Goal: Communication & Community: Share content

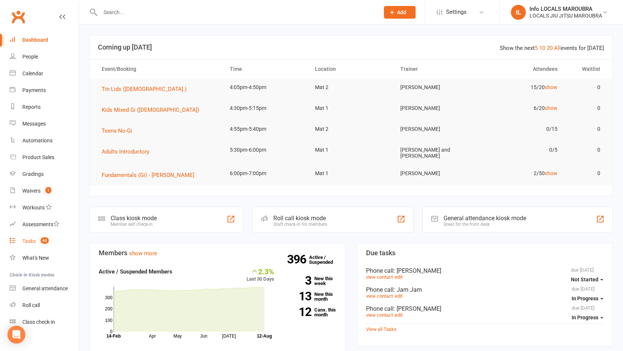
click at [31, 235] on link "Tasks 65" at bounding box center [44, 241] width 69 height 17
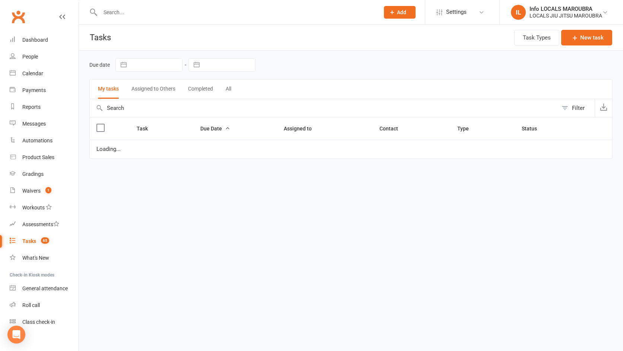
select select "started"
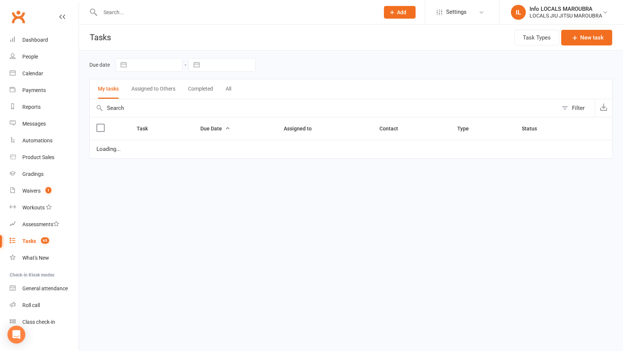
select select "started"
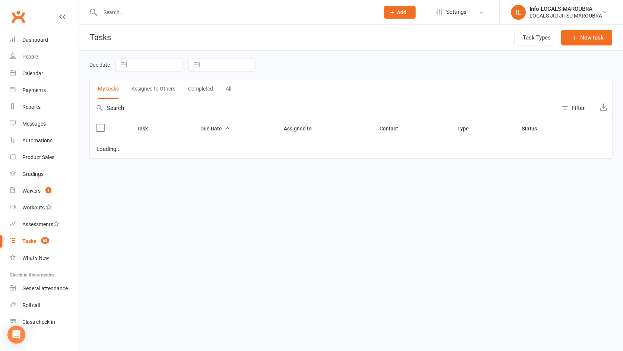
select select "started"
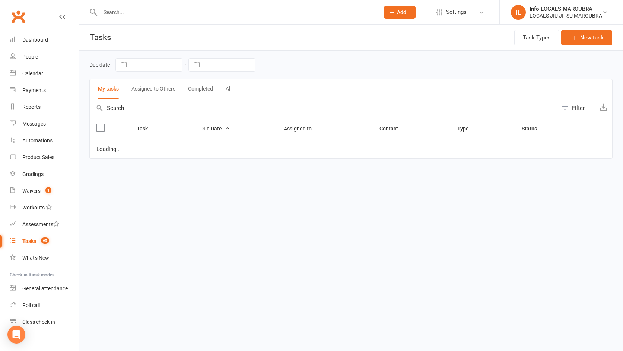
select select "started"
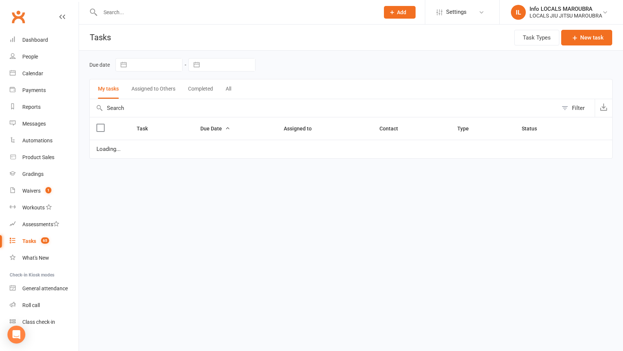
select select "started"
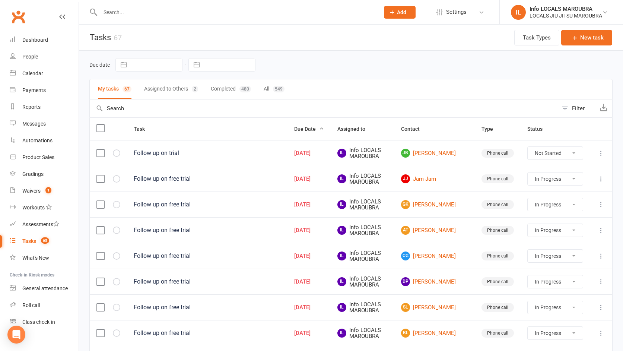
click at [238, 88] on button "Completed 480" at bounding box center [231, 89] width 40 height 20
select select "started"
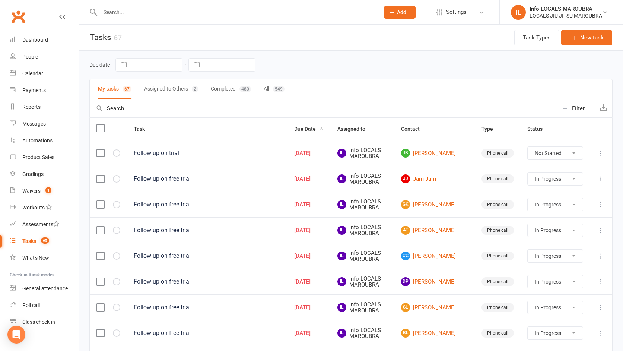
select select "started"
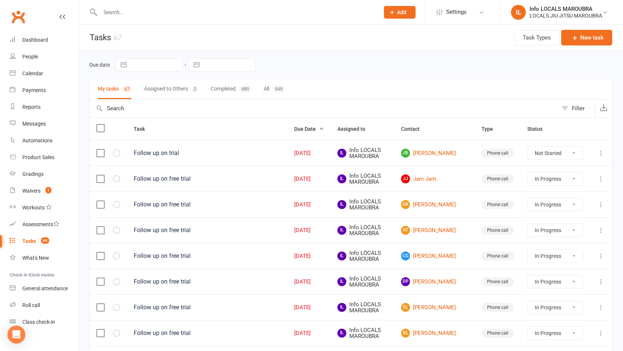
select select "started"
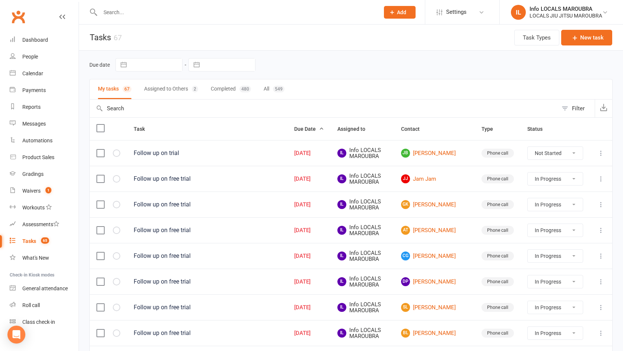
select select "started"
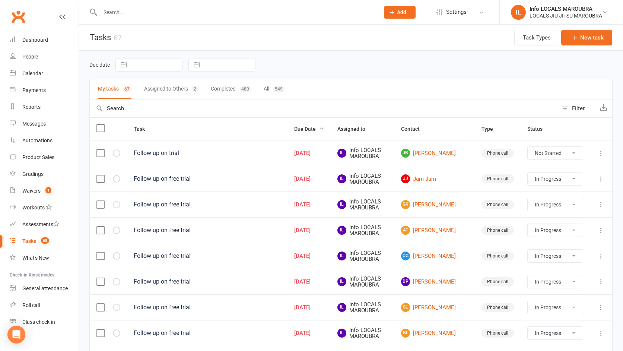
select select "started"
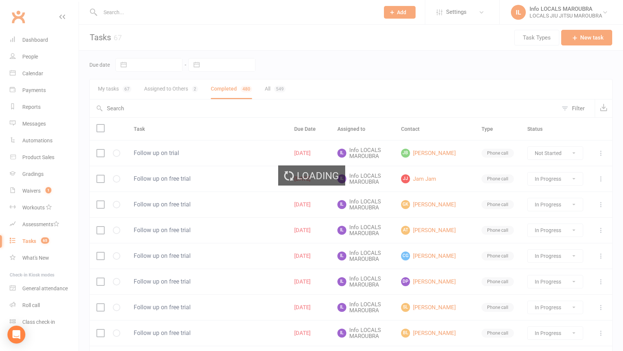
select select "started"
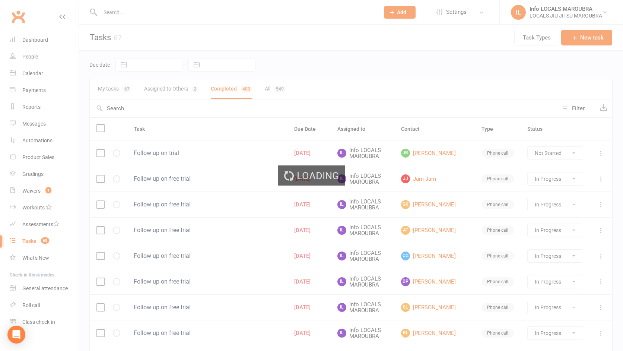
select select "started"
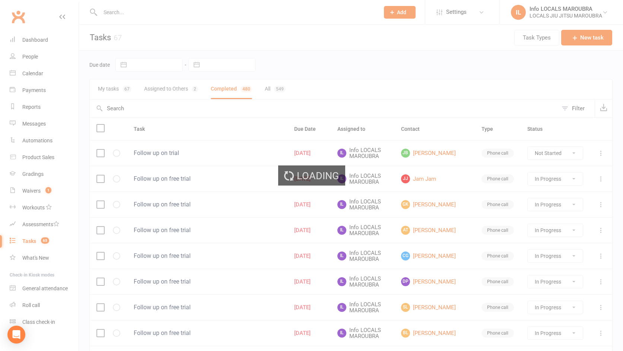
select select "started"
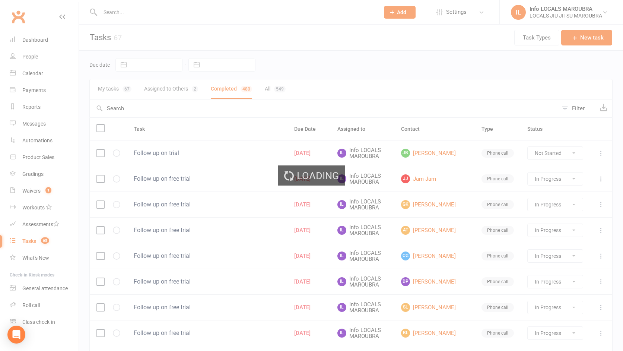
select select "started"
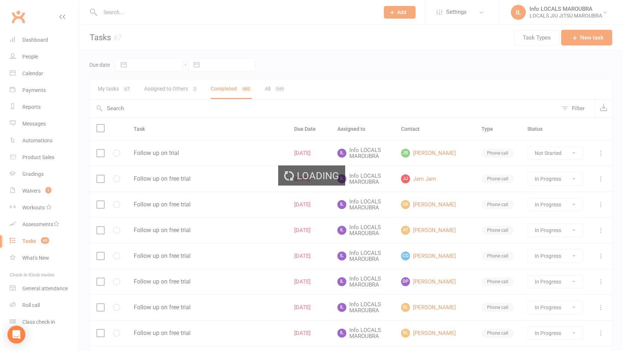
select select "started"
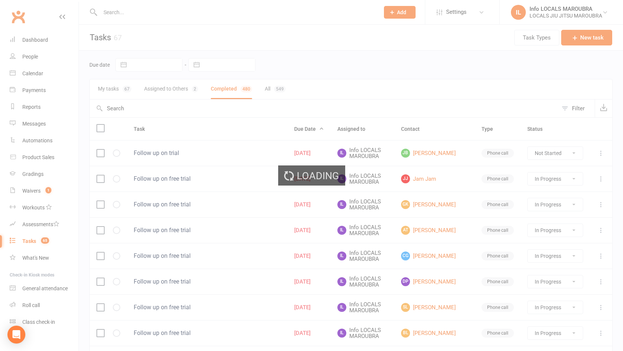
select select "started"
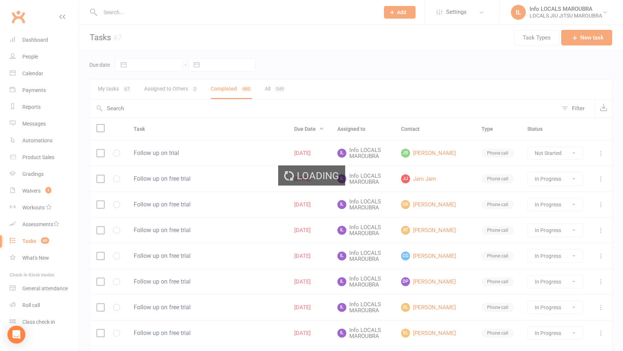
select select "started"
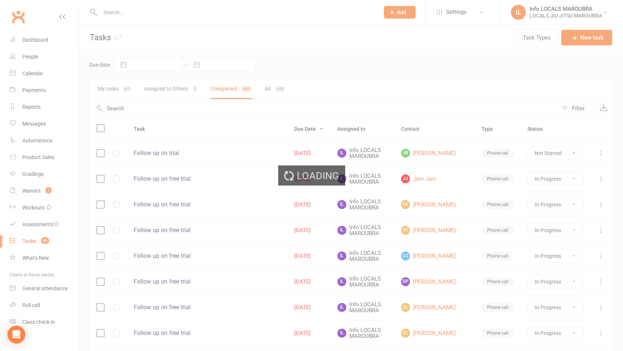
select select "started"
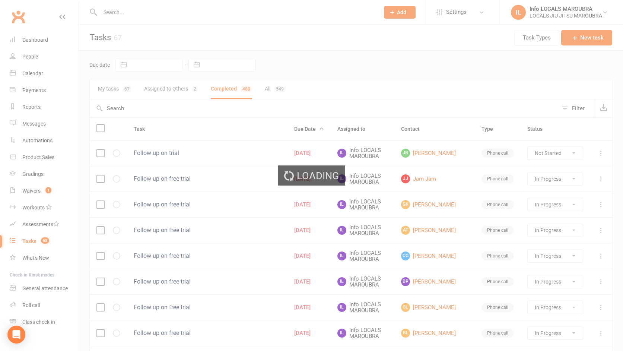
select select "started"
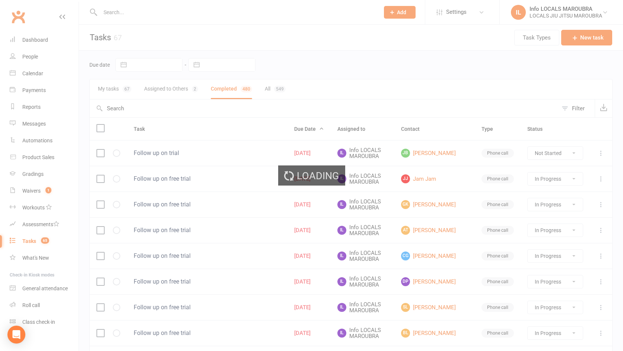
select select "started"
select select "finished"
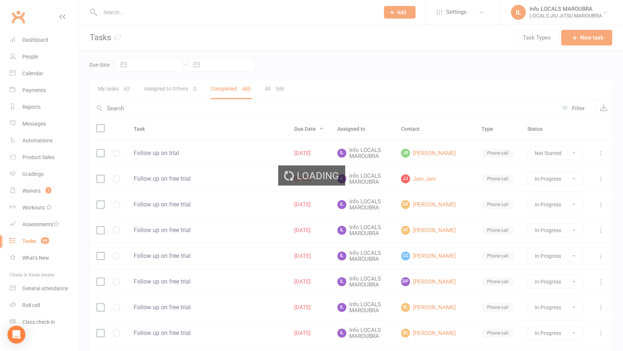
select select "finished"
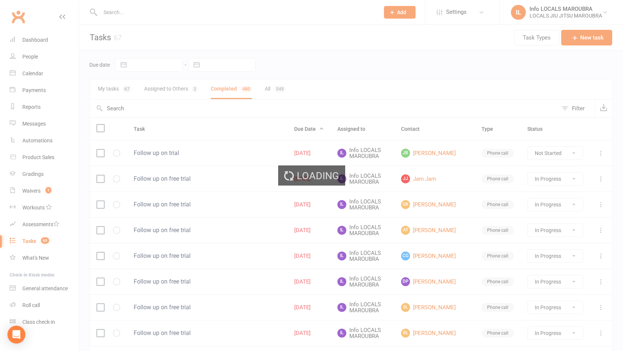
select select "finished"
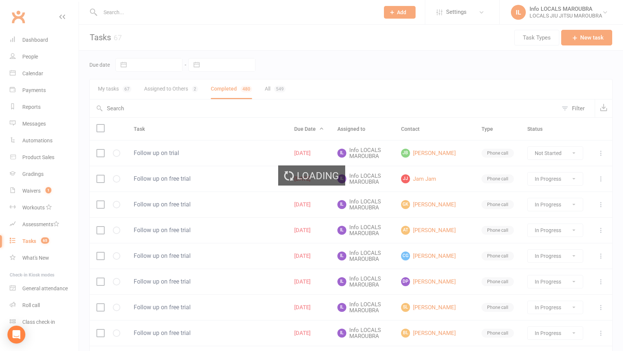
select select "finished"
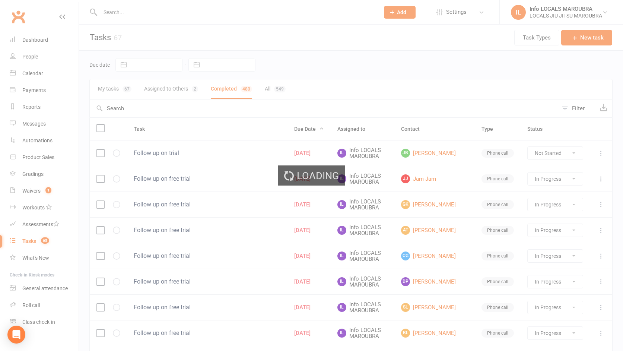
select select "finished"
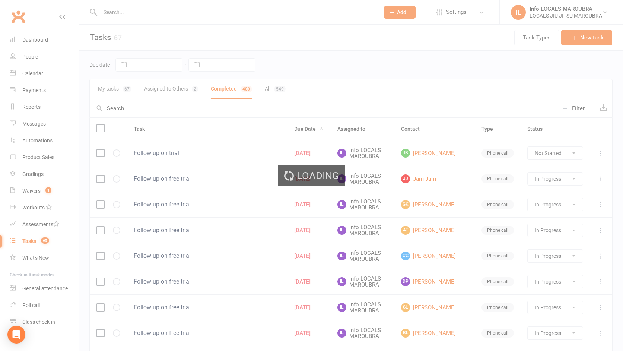
select select "finished"
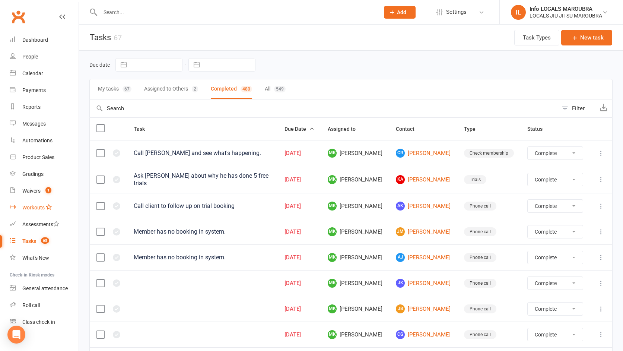
select select "finished"
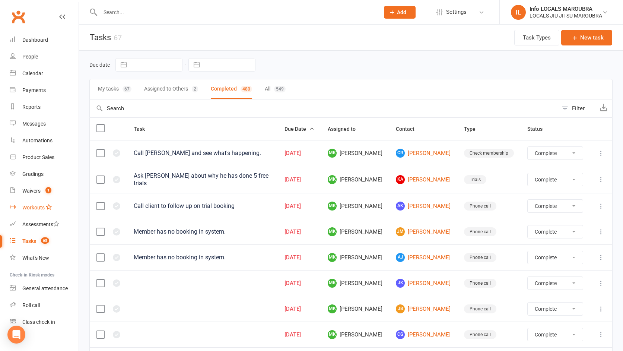
select select "finished"
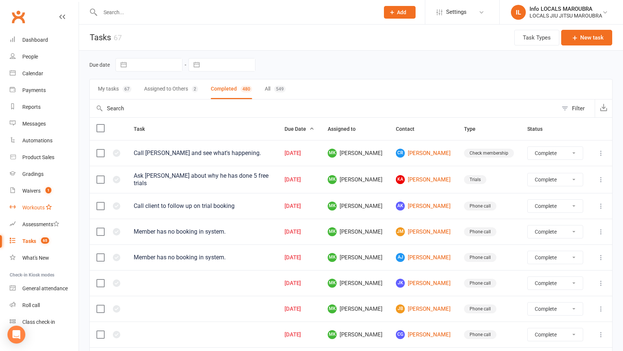
select select "finished"
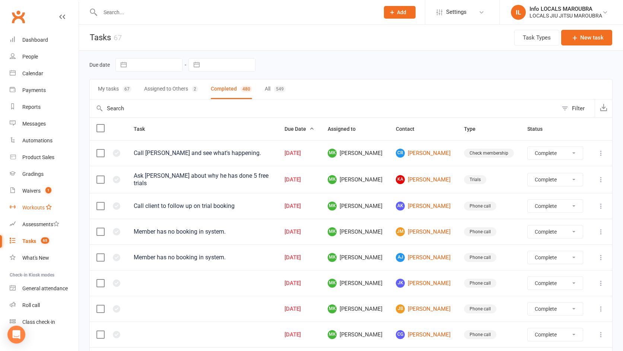
select select "finished"
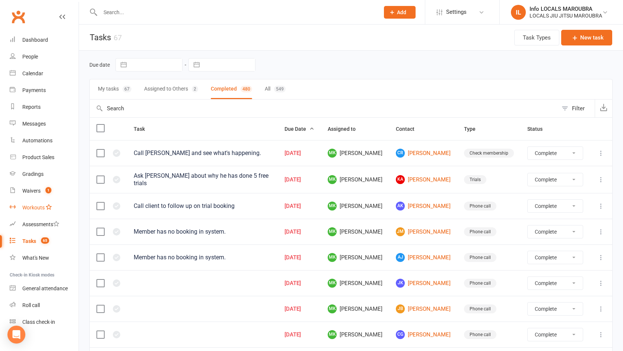
select select "finished"
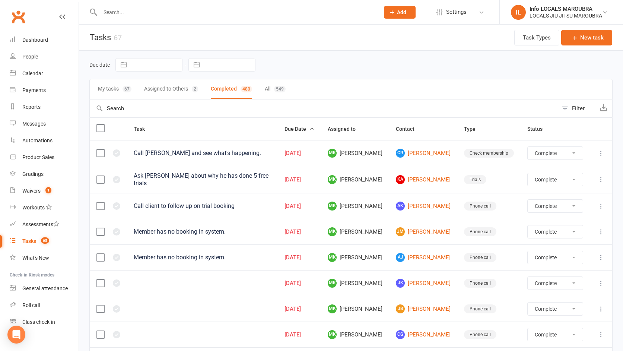
click at [183, 88] on button "Assigned to Others 2" at bounding box center [171, 89] width 54 height 20
select select "finished"
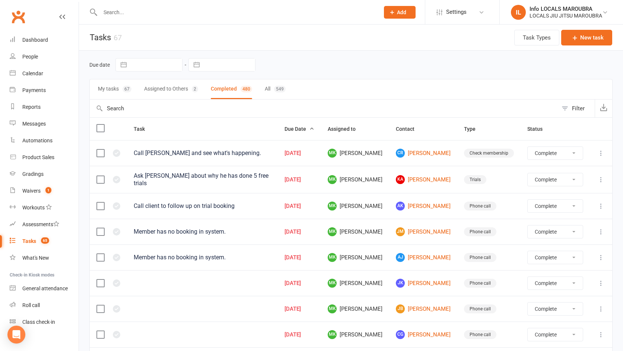
select select "finished"
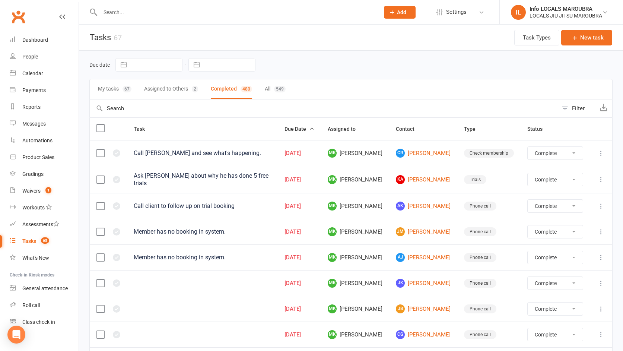
select select "finished"
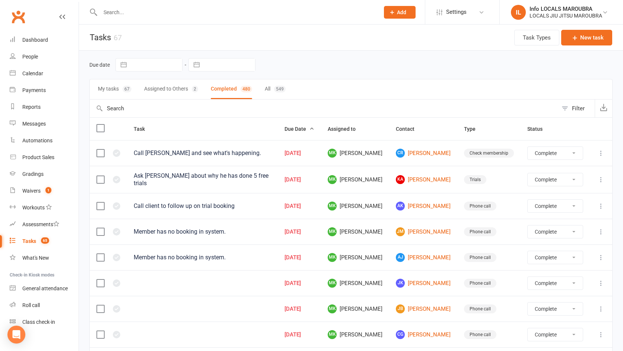
select select "finished"
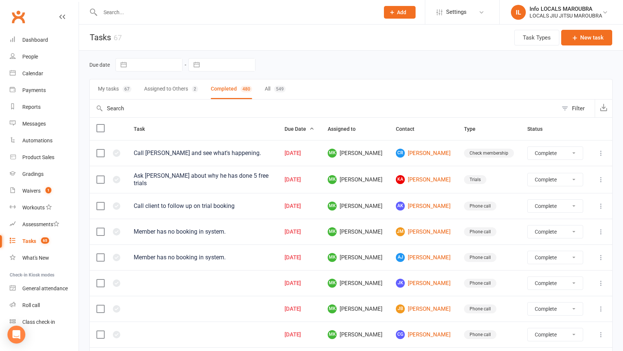
select select "finished"
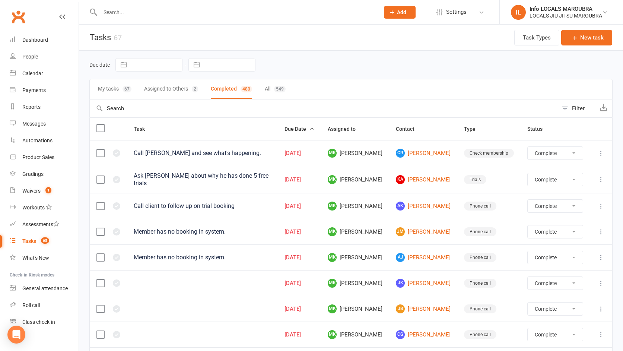
select select "finished"
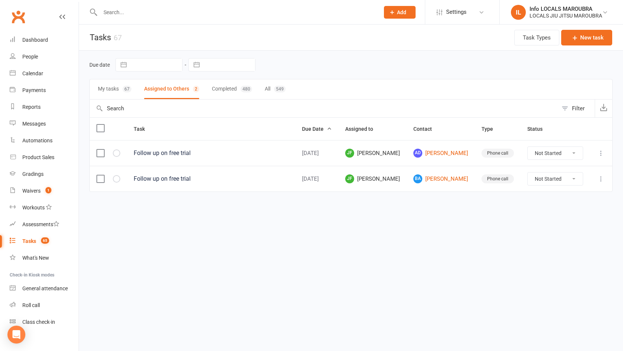
click at [118, 89] on button "My tasks 67" at bounding box center [115, 89] width 34 height 20
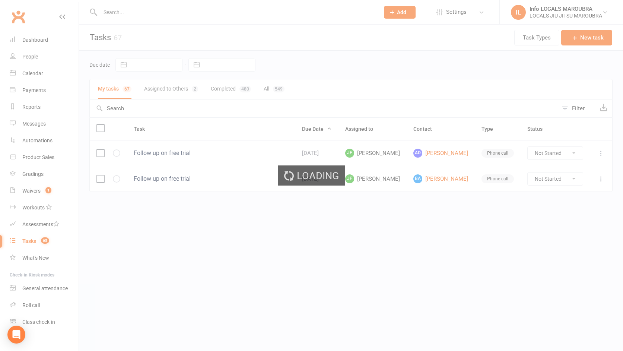
select select "started"
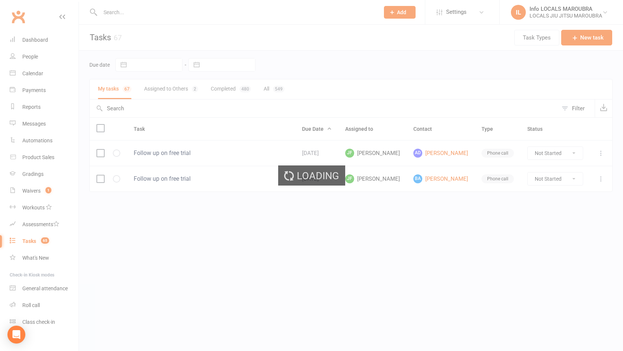
select select "started"
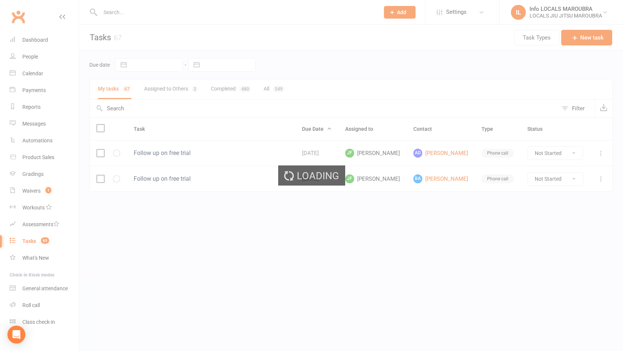
select select "started"
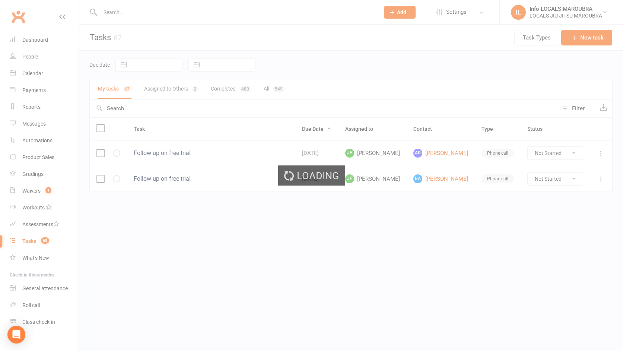
select select "started"
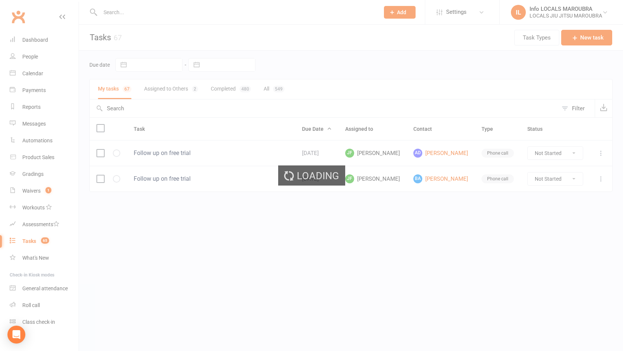
select select "started"
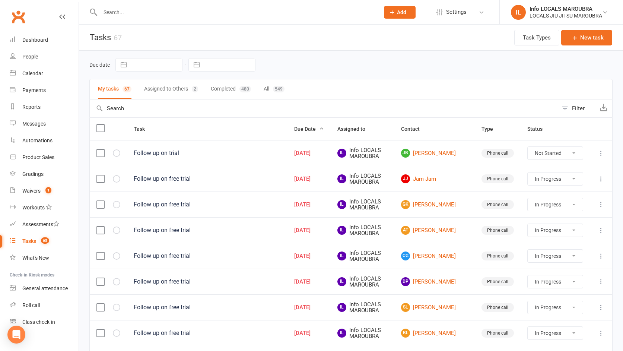
select select "started"
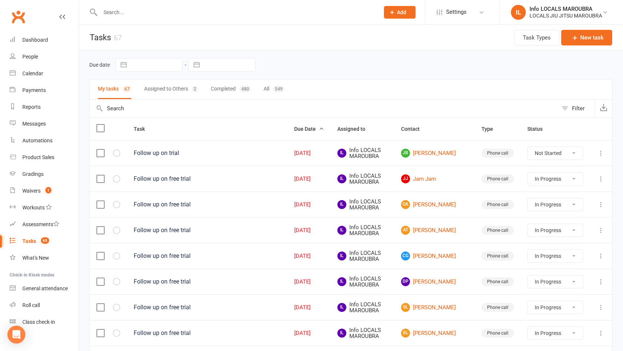
scroll to position [17, 0]
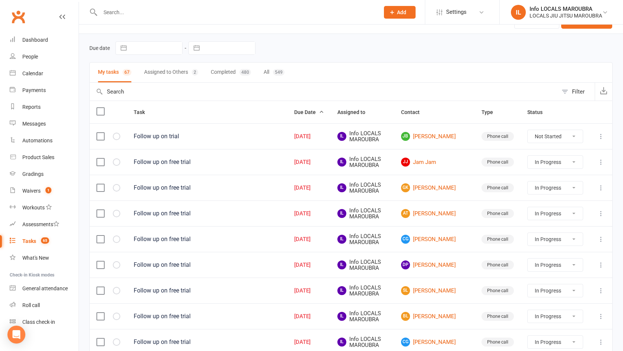
click at [133, 10] on input "text" at bounding box center [236, 12] width 276 height 10
paste input "[PERSON_NAME]"
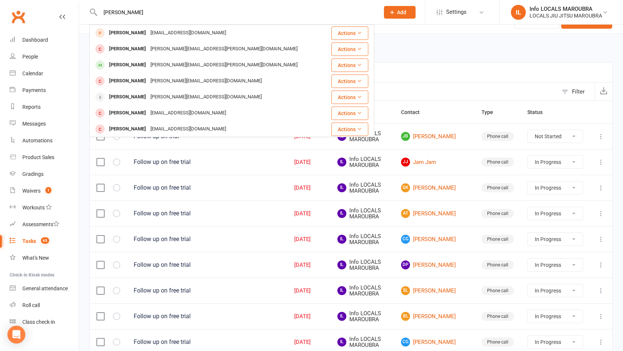
click at [142, 31] on div "[PERSON_NAME]" at bounding box center [127, 33] width 41 height 11
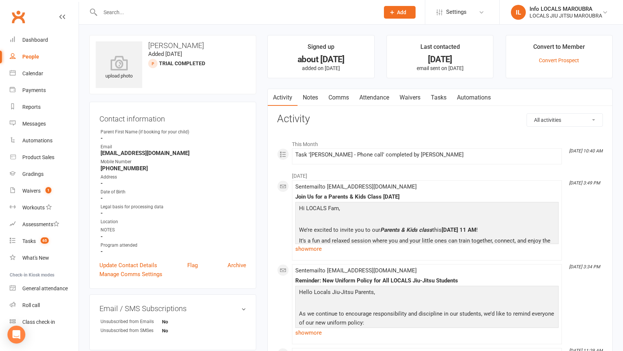
click at [124, 7] on input "text" at bounding box center [236, 12] width 276 height 10
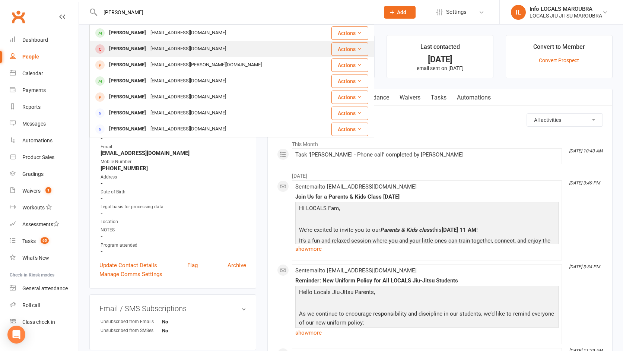
click at [156, 48] on div "[EMAIL_ADDRESS][DOMAIN_NAME]" at bounding box center [188, 49] width 80 height 11
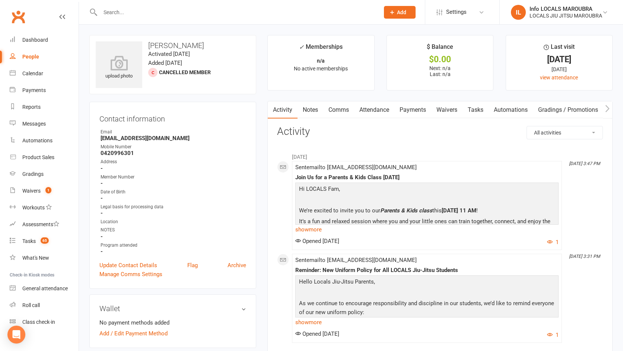
drag, startPoint x: 217, startPoint y: 130, endPoint x: 213, endPoint y: 131, distance: 3.8
click at [217, 130] on div "Email" at bounding box center [174, 132] width 146 height 7
click at [99, 118] on h3 "Contact information" at bounding box center [172, 117] width 147 height 11
click at [338, 114] on link "Comms" at bounding box center [338, 109] width 31 height 17
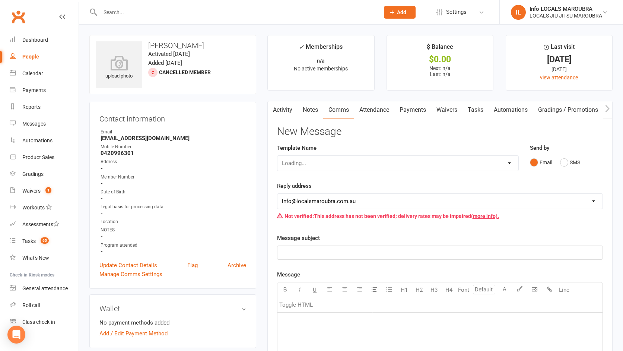
click at [408, 113] on link "Payments" at bounding box center [413, 109] width 37 height 17
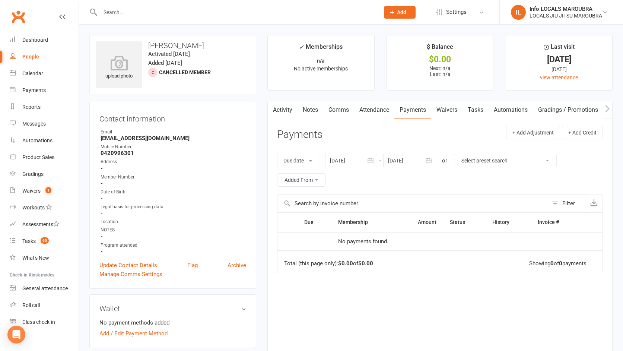
click at [374, 107] on link "Attendance" at bounding box center [374, 109] width 40 height 17
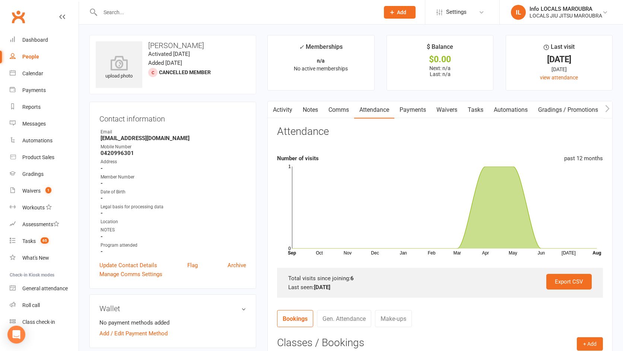
click at [343, 107] on link "Comms" at bounding box center [338, 109] width 31 height 17
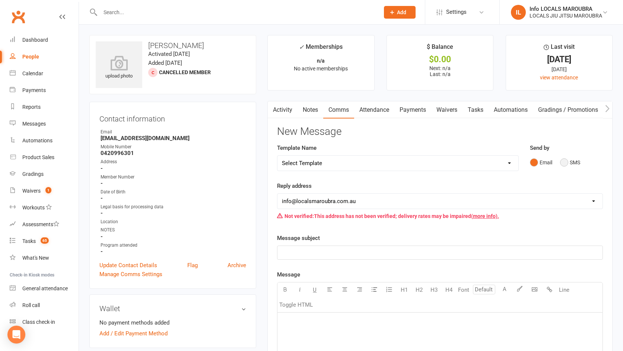
click at [561, 167] on button "SMS" at bounding box center [570, 162] width 20 height 14
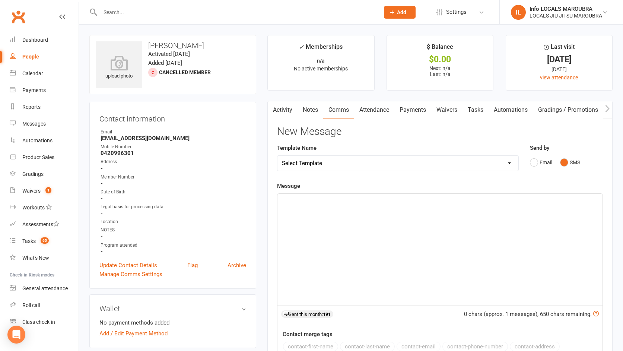
click at [380, 165] on select "Select Template [SMS] 1) Missed Trial SMS [Email] Cancellation confirmation [Em…" at bounding box center [398, 163] width 241 height 15
click at [348, 208] on div "﻿" at bounding box center [440, 250] width 325 height 112
click at [424, 215] on span "Just to let you know, [PERSON_NAME]'s Membership has expired at locals [GEOGRAP…" at bounding box center [402, 218] width 240 height 7
click at [446, 216] on span "Just to let you know, [PERSON_NAME]'s Membership has expired at Locals maroubra" at bounding box center [388, 218] width 212 height 7
click at [474, 220] on p "Just to let you know, [PERSON_NAME]'s Membership has expired at Locals Maroubra" at bounding box center [440, 218] width 316 height 9
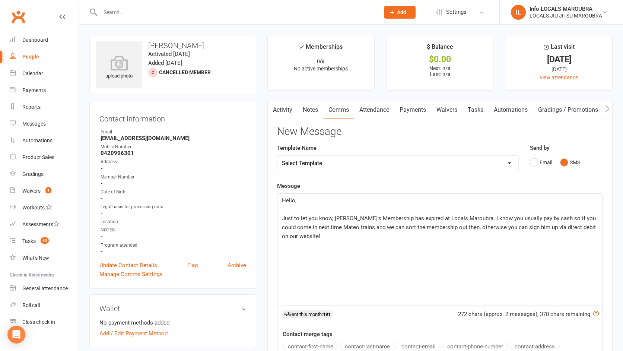
click at [334, 210] on p "﻿" at bounding box center [440, 209] width 316 height 9
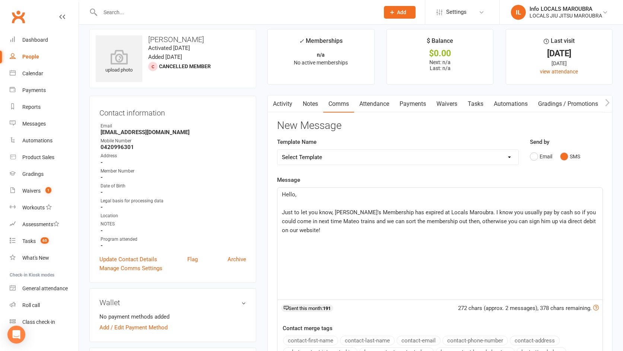
click at [332, 234] on p "Just to let you know, [PERSON_NAME]'s Membership has expired at Locals Maroubra…" at bounding box center [440, 221] width 316 height 27
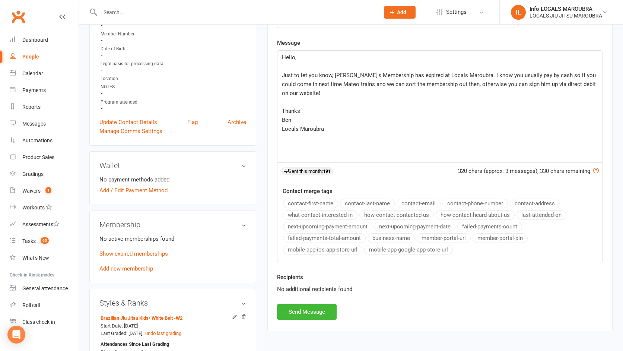
scroll to position [149, 0]
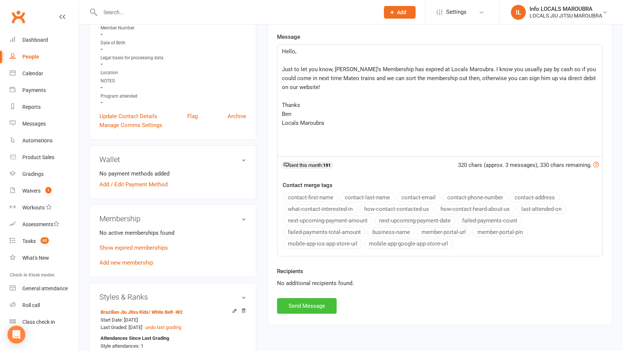
click at [313, 310] on button "Send Message" at bounding box center [307, 306] width 60 height 16
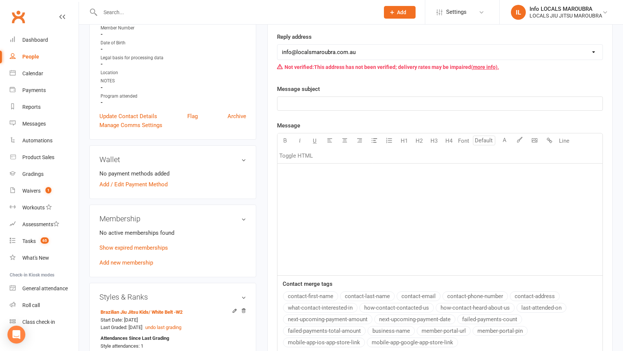
click at [121, 5] on div at bounding box center [231, 12] width 285 height 24
click at [120, 10] on input "text" at bounding box center [236, 12] width 276 height 10
paste input "[PERSON_NAME]"
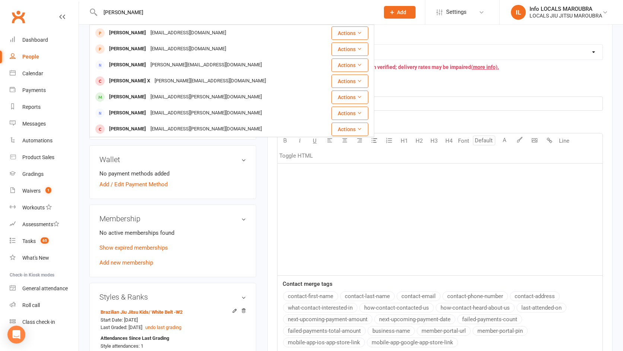
click at [134, 32] on div "[PERSON_NAME]" at bounding box center [127, 33] width 41 height 11
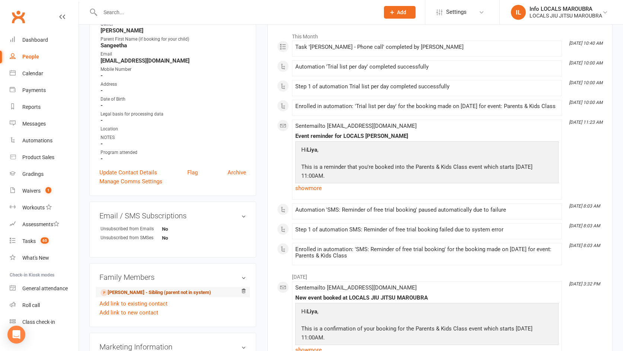
scroll to position [110, 0]
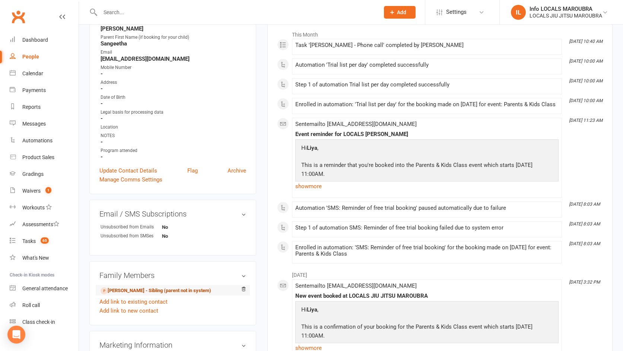
click at [133, 290] on link "[PERSON_NAME] - Sibling (parent not in system)" at bounding box center [156, 291] width 111 height 8
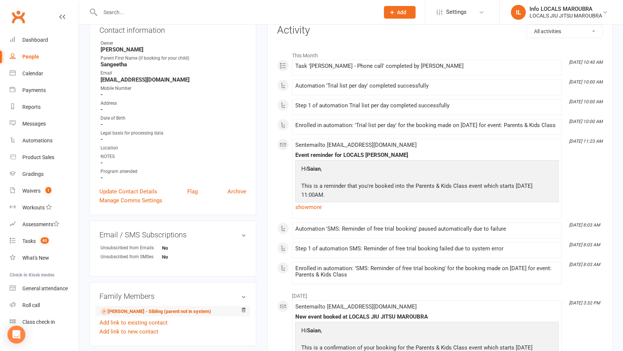
scroll to position [90, 0]
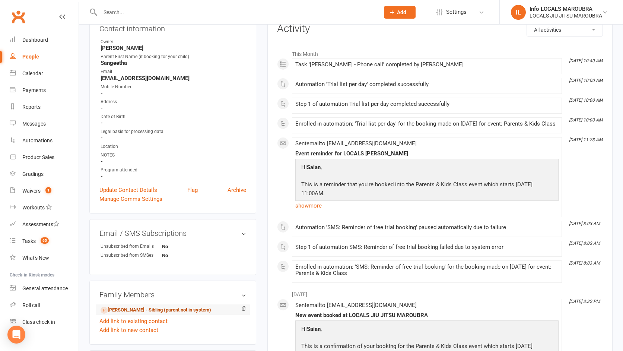
click at [144, 307] on link "[PERSON_NAME] - Sibling (parent not in system)" at bounding box center [156, 310] width 111 height 8
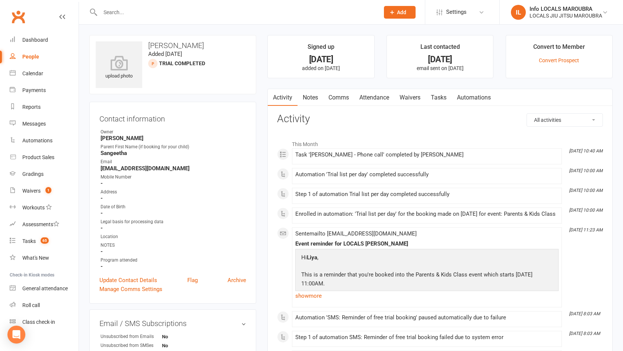
click at [132, 12] on input "text" at bounding box center [236, 12] width 276 height 10
paste input "[PERSON_NAME]"
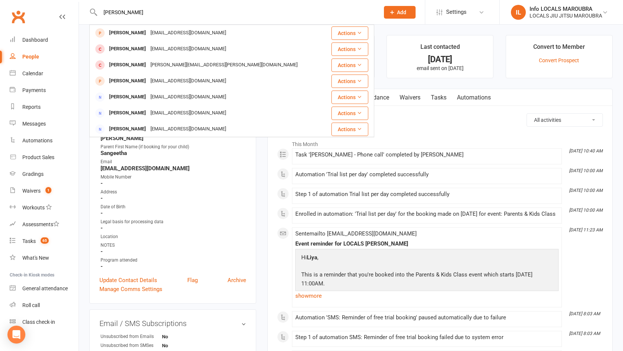
click at [148, 33] on div "[EMAIL_ADDRESS][DOMAIN_NAME]" at bounding box center [188, 33] width 80 height 11
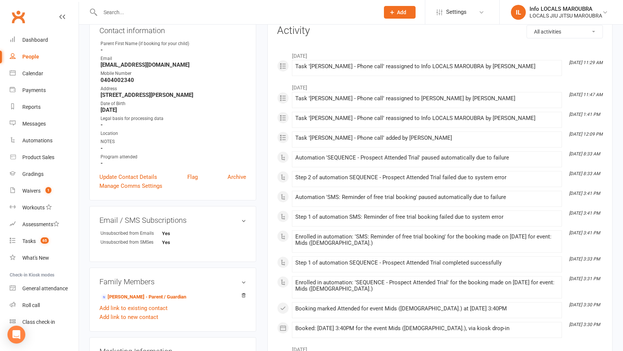
scroll to position [86, 0]
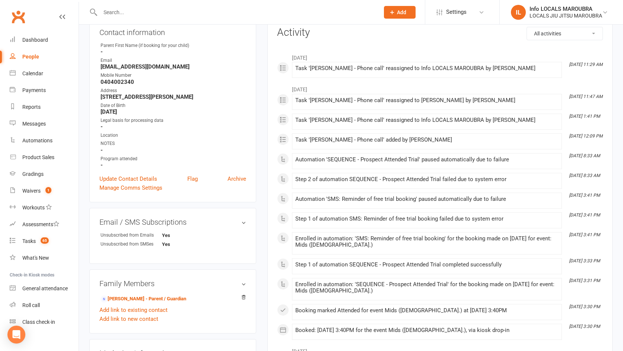
click at [122, 17] on input "text" at bounding box center [236, 12] width 276 height 10
paste input "Jam Jam"
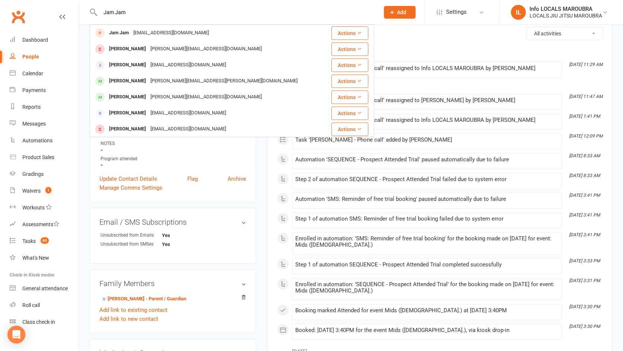
click at [178, 28] on div "[EMAIL_ADDRESS][DOMAIN_NAME]" at bounding box center [171, 33] width 80 height 11
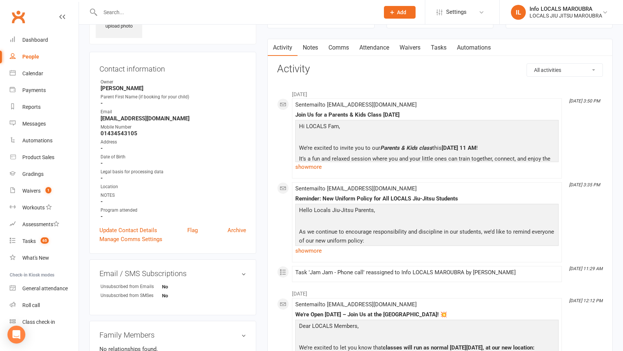
scroll to position [40, 0]
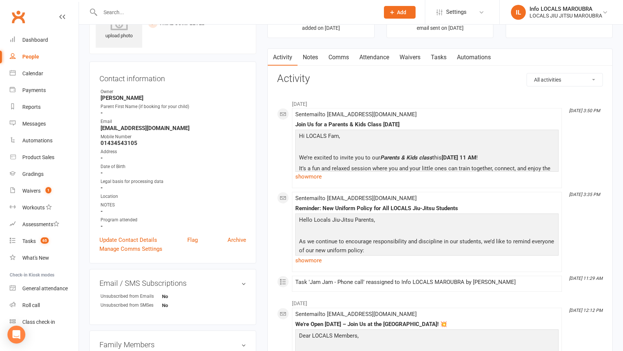
click at [157, 7] on input "text" at bounding box center [236, 12] width 276 height 10
paste input "[PERSON_NAME]"
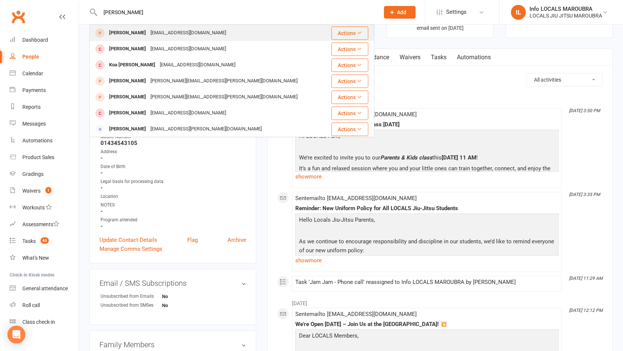
click at [155, 28] on div "[EMAIL_ADDRESS][DOMAIN_NAME]" at bounding box center [188, 33] width 80 height 11
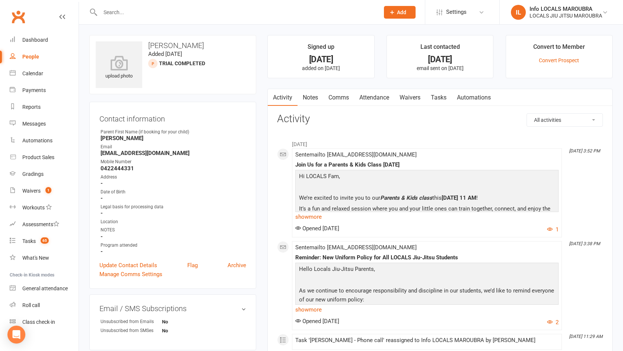
click at [120, 12] on input "text" at bounding box center [236, 12] width 276 height 10
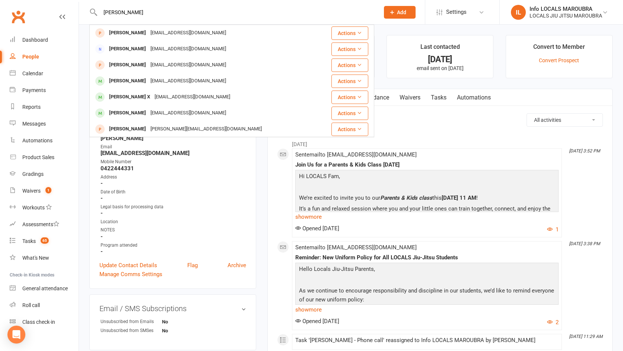
click at [120, 27] on div "Asa Thompson [EMAIL_ADDRESS][DOMAIN_NAME]" at bounding box center [208, 32] width 236 height 15
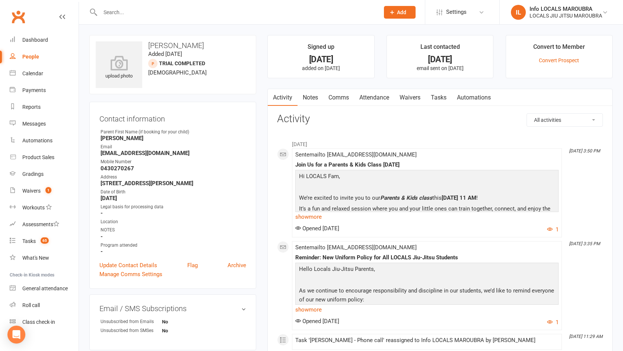
click at [131, 11] on input "text" at bounding box center [236, 12] width 276 height 10
paste input "[PERSON_NAME]"
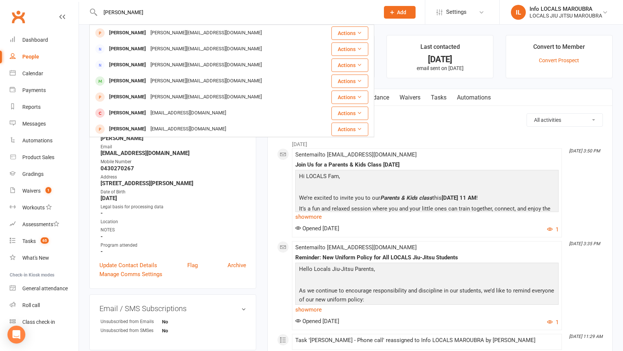
click at [148, 31] on div "[PERSON_NAME]" at bounding box center [127, 33] width 41 height 11
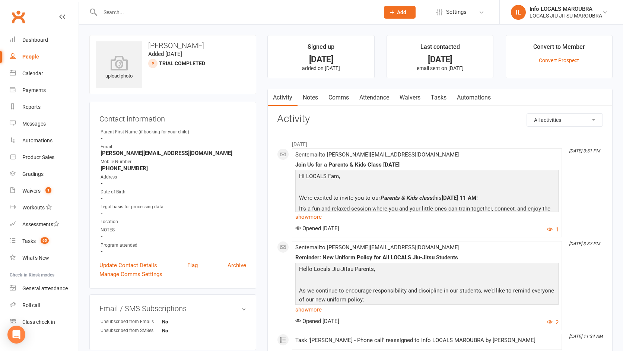
click at [206, 148] on div "Email" at bounding box center [174, 146] width 146 height 7
click at [199, 150] on strong "[PERSON_NAME][EMAIL_ADDRESS][DOMAIN_NAME]" at bounding box center [174, 153] width 146 height 7
click at [197, 154] on strong "[PERSON_NAME][EMAIL_ADDRESS][DOMAIN_NAME]" at bounding box center [174, 153] width 146 height 7
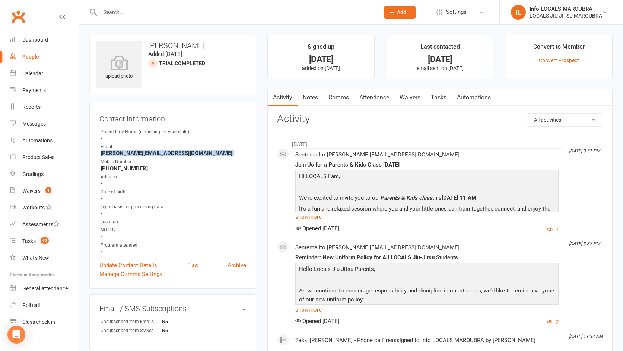
click at [196, 153] on strong "[PERSON_NAME][EMAIL_ADDRESS][DOMAIN_NAME]" at bounding box center [174, 153] width 146 height 7
click at [191, 154] on strong "[PERSON_NAME][EMAIL_ADDRESS][DOMAIN_NAME]" at bounding box center [174, 153] width 146 height 7
click at [194, 155] on strong "[PERSON_NAME][EMAIL_ADDRESS][DOMAIN_NAME]" at bounding box center [174, 153] width 146 height 7
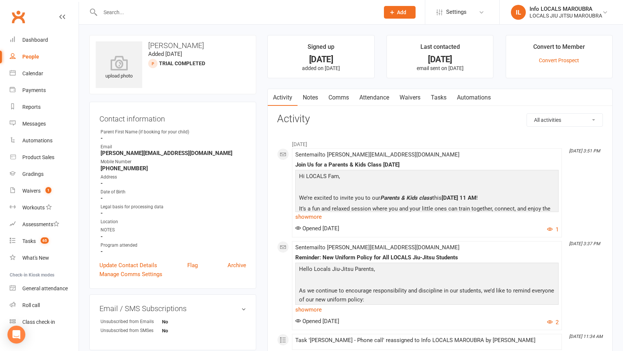
click at [199, 154] on strong "[PERSON_NAME][EMAIL_ADDRESS][DOMAIN_NAME]" at bounding box center [174, 153] width 146 height 7
click at [127, 10] on input "text" at bounding box center [236, 12] width 276 height 10
paste input "[PERSON_NAME]"
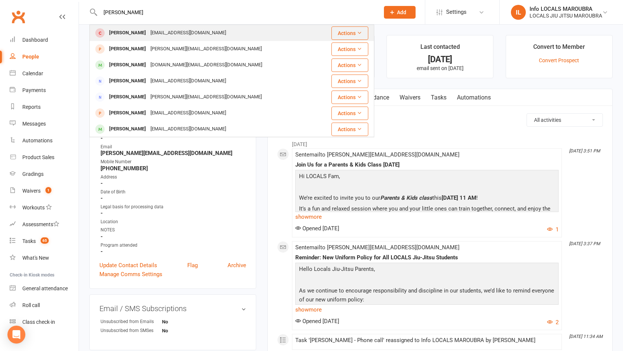
click at [135, 36] on div "[PERSON_NAME]" at bounding box center [127, 33] width 41 height 11
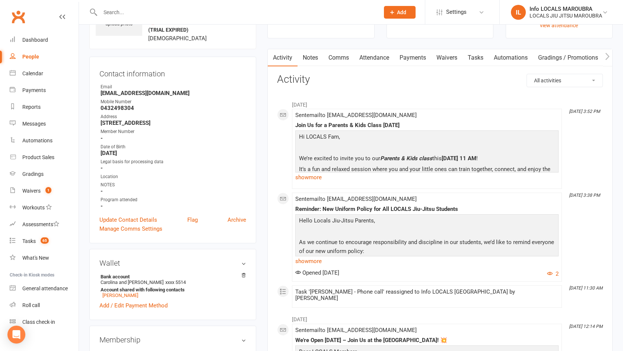
scroll to position [52, 0]
click at [113, 9] on input "text" at bounding box center [236, 12] width 276 height 10
paste input "[PERSON_NAME]"
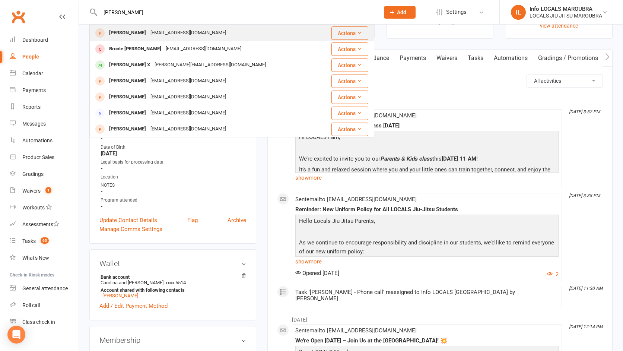
click at [153, 39] on div "Bronte Logan [EMAIL_ADDRESS][DOMAIN_NAME]" at bounding box center [208, 32] width 236 height 15
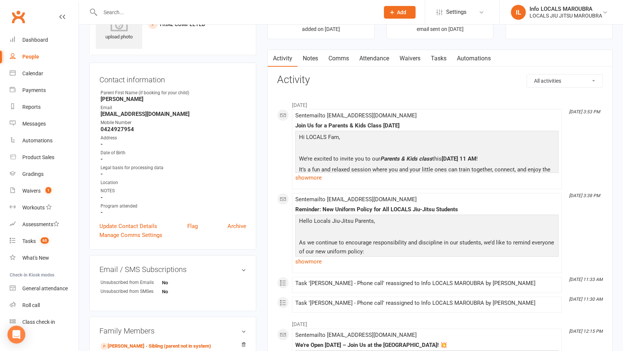
scroll to position [44, 0]
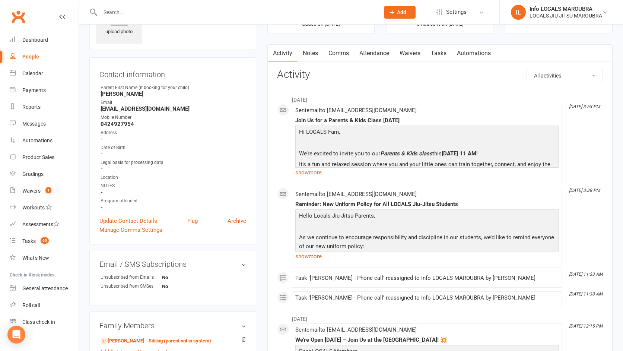
click at [147, 15] on input "text" at bounding box center [236, 12] width 276 height 10
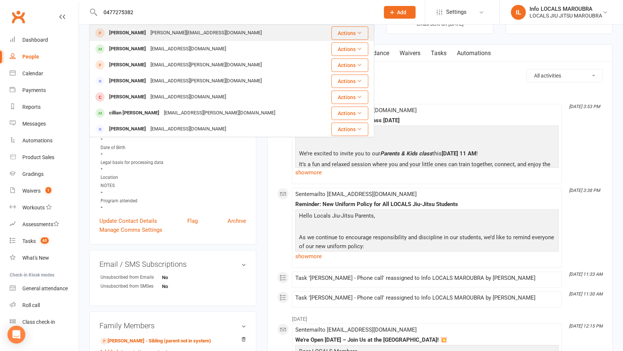
click at [145, 27] on div "[PERSON_NAME] [PERSON_NAME][EMAIL_ADDRESS][DOMAIN_NAME]" at bounding box center [208, 32] width 236 height 15
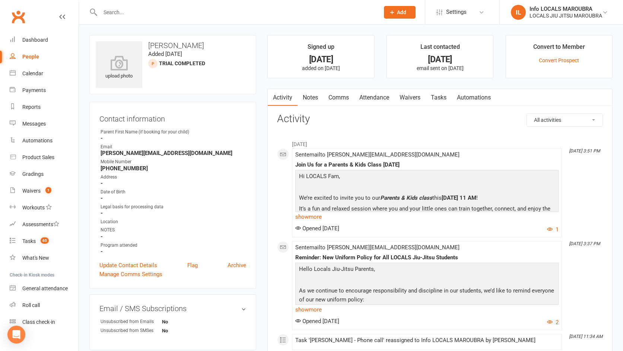
click at [187, 16] on input "text" at bounding box center [236, 12] width 276 height 10
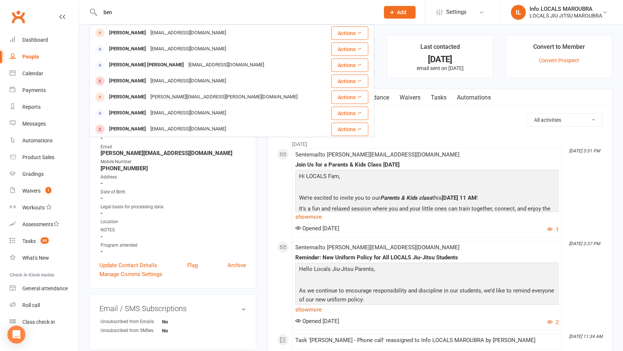
click at [205, 16] on input "ben" at bounding box center [236, 12] width 276 height 10
click at [204, 16] on input "ben" at bounding box center [236, 12] width 276 height 10
click at [203, 16] on input "ben" at bounding box center [236, 12] width 276 height 10
click at [181, 10] on input "ben" at bounding box center [236, 12] width 276 height 10
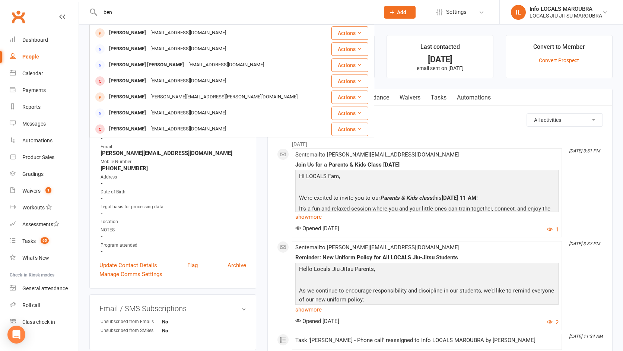
click at [180, 9] on input "ben" at bounding box center [236, 12] width 276 height 10
click at [187, 17] on div "[PERSON_NAME] [EMAIL_ADDRESS][DOMAIN_NAME] Actions [PERSON_NAME] [EMAIL_ADDRESS…" at bounding box center [231, 12] width 285 height 24
click at [186, 16] on input "ben" at bounding box center [236, 12] width 276 height 10
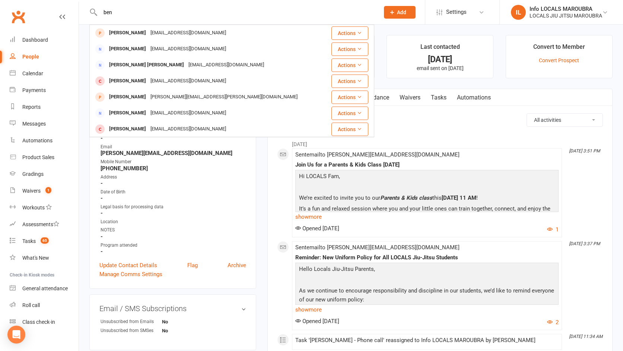
click at [186, 16] on input "ben" at bounding box center [236, 12] width 276 height 10
click at [183, 13] on input "ben" at bounding box center [236, 12] width 276 height 10
click at [148, 45] on div "[EMAIL_ADDRESS][DOMAIN_NAME]" at bounding box center [188, 49] width 80 height 11
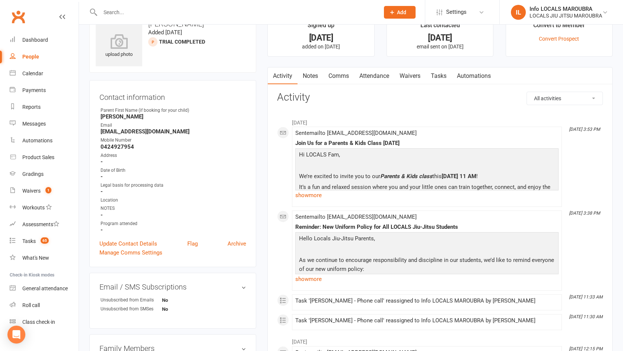
scroll to position [30, 0]
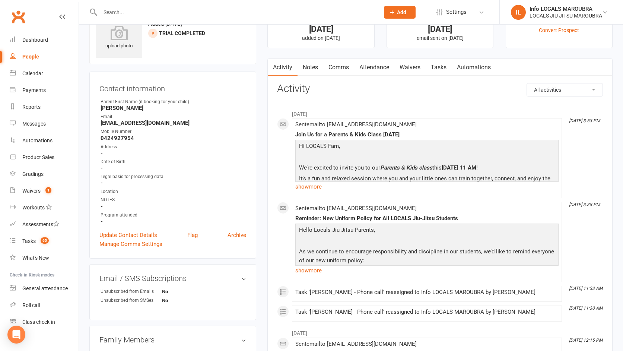
click at [131, 16] on input "text" at bounding box center [236, 12] width 276 height 10
paste input "[PERSON_NAME] Phone call [DATE]"
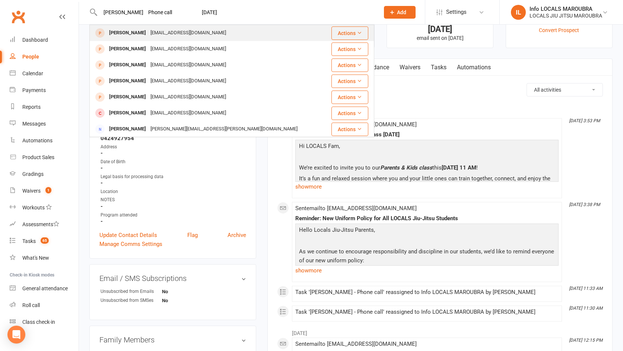
click at [144, 35] on div "[PERSON_NAME]" at bounding box center [127, 33] width 41 height 11
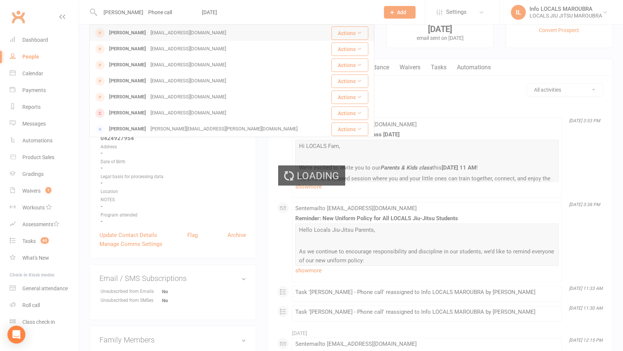
scroll to position [0, 0]
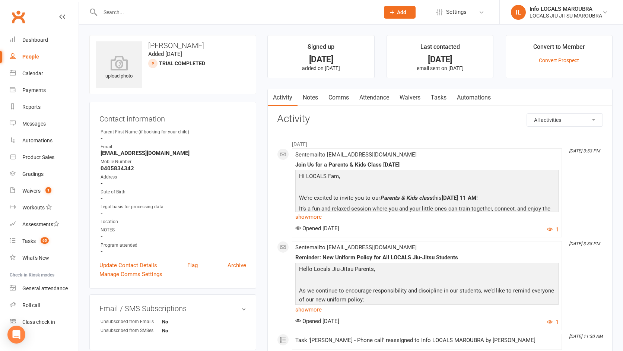
click at [148, 41] on div "upload photo [PERSON_NAME] Added [DATE] TRIAL COMPLETED prospect" at bounding box center [172, 64] width 167 height 59
click at [155, 43] on h3 "[PERSON_NAME]" at bounding box center [173, 45] width 154 height 8
click at [155, 42] on h3 "[PERSON_NAME]" at bounding box center [173, 45] width 154 height 8
click at [156, 42] on h3 "[PERSON_NAME]" at bounding box center [173, 45] width 154 height 8
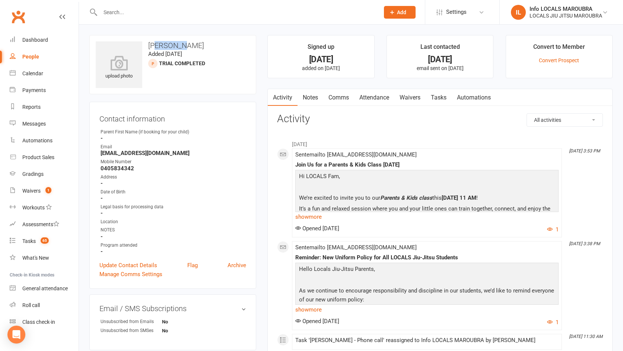
click at [156, 42] on h3 "[PERSON_NAME]" at bounding box center [173, 45] width 154 height 8
click at [191, 49] on h3 "[PERSON_NAME]" at bounding box center [173, 45] width 154 height 8
click at [170, 48] on h3 "[PERSON_NAME]" at bounding box center [173, 45] width 154 height 8
click at [169, 48] on h3 "[PERSON_NAME]" at bounding box center [173, 45] width 154 height 8
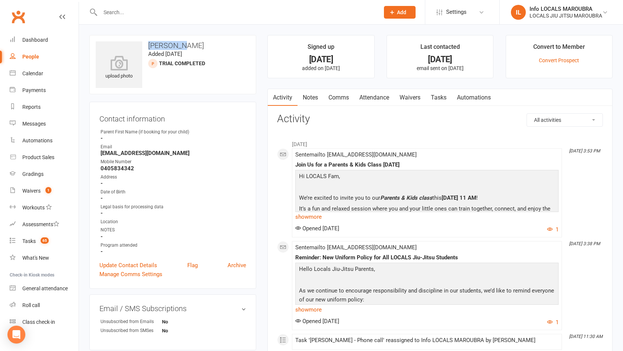
click at [169, 48] on h3 "[PERSON_NAME]" at bounding box center [173, 45] width 154 height 8
drag, startPoint x: 219, startPoint y: 48, endPoint x: 210, endPoint y: 47, distance: 9.8
click at [219, 48] on h3 "[PERSON_NAME]" at bounding box center [173, 45] width 154 height 8
drag, startPoint x: 203, startPoint y: 46, endPoint x: 164, endPoint y: 44, distance: 38.4
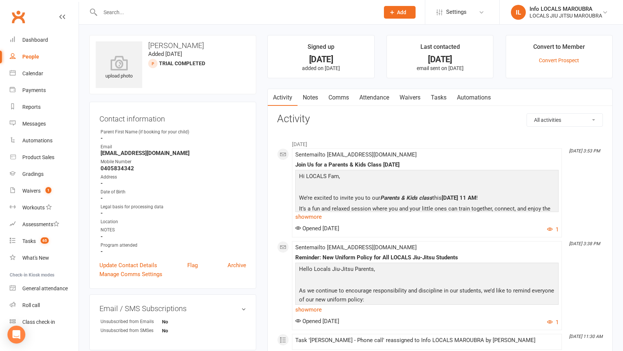
click at [165, 44] on h3 "[PERSON_NAME]" at bounding box center [173, 45] width 154 height 8
click at [164, 44] on h3 "[PERSON_NAME]" at bounding box center [173, 45] width 154 height 8
drag, startPoint x: 149, startPoint y: 45, endPoint x: 189, endPoint y: 45, distance: 39.5
click at [189, 45] on h3 "[PERSON_NAME]" at bounding box center [173, 45] width 154 height 8
click at [190, 45] on h3 "[PERSON_NAME]" at bounding box center [173, 45] width 154 height 8
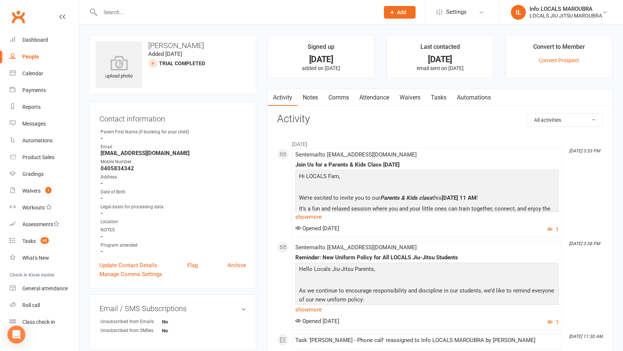
click at [190, 45] on h3 "[PERSON_NAME]" at bounding box center [173, 45] width 154 height 8
click at [193, 45] on h3 "[PERSON_NAME]" at bounding box center [173, 45] width 154 height 8
click at [192, 45] on h3 "[PERSON_NAME]" at bounding box center [173, 45] width 154 height 8
click at [224, 46] on h3 "[PERSON_NAME]" at bounding box center [173, 45] width 154 height 8
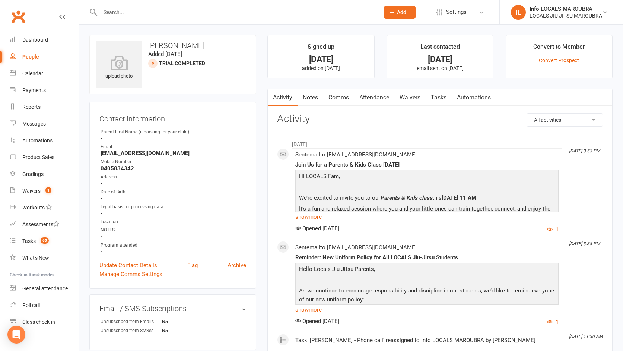
scroll to position [0, 0]
drag, startPoint x: 223, startPoint y: 46, endPoint x: 140, endPoint y: 47, distance: 83.1
click at [129, 48] on div "upload photo [PERSON_NAME] Added [DATE] TRIAL COMPLETED prospect" at bounding box center [172, 64] width 167 height 59
click at [164, 45] on h3 "[PERSON_NAME]" at bounding box center [173, 45] width 154 height 8
drag, startPoint x: 223, startPoint y: 47, endPoint x: 216, endPoint y: 50, distance: 8.2
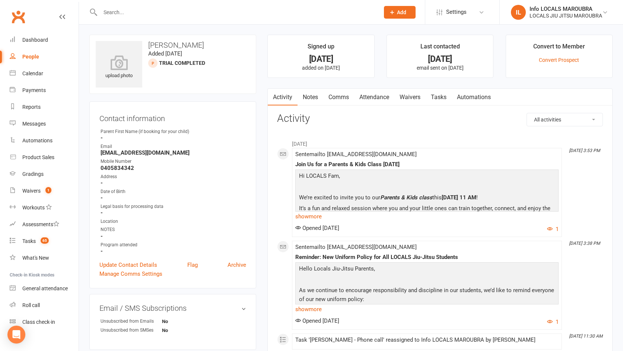
click at [223, 47] on h3 "[PERSON_NAME]" at bounding box center [173, 45] width 154 height 8
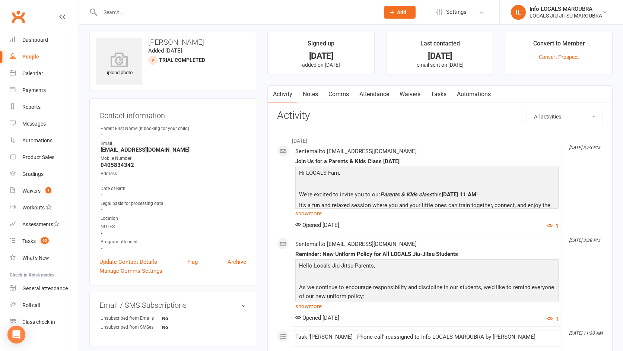
drag, startPoint x: 223, startPoint y: 47, endPoint x: 168, endPoint y: 44, distance: 54.8
click at [168, 44] on div "upload photo [PERSON_NAME] Added [DATE] TRIAL COMPLETED prospect" at bounding box center [172, 61] width 167 height 59
drag, startPoint x: 168, startPoint y: 44, endPoint x: 162, endPoint y: 44, distance: 5.6
click at [168, 44] on h3 "[PERSON_NAME]" at bounding box center [173, 42] width 154 height 8
drag, startPoint x: 149, startPoint y: 42, endPoint x: 208, endPoint y: 40, distance: 59.3
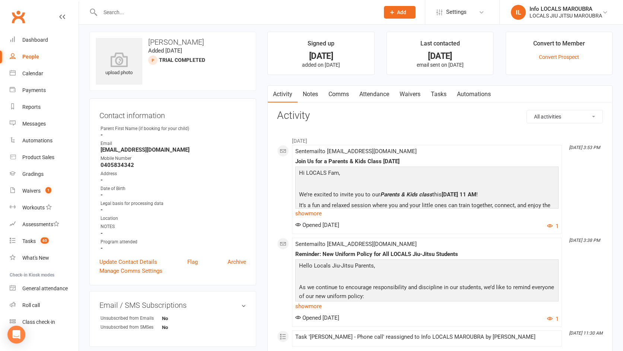
click at [206, 39] on h3 "[PERSON_NAME]" at bounding box center [173, 42] width 154 height 8
drag, startPoint x: 211, startPoint y: 40, endPoint x: 219, endPoint y: 43, distance: 8.4
click at [214, 41] on h3 "[PERSON_NAME]" at bounding box center [173, 42] width 154 height 8
drag, startPoint x: 219, startPoint y: 43, endPoint x: 148, endPoint y: 38, distance: 70.6
click at [148, 38] on h3 "[PERSON_NAME]" at bounding box center [173, 42] width 154 height 8
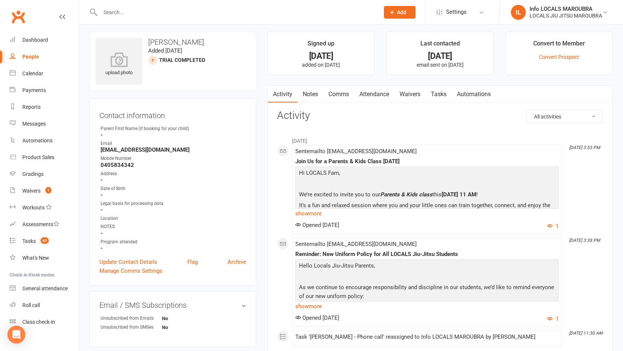
click at [159, 38] on h3 "[PERSON_NAME]" at bounding box center [173, 42] width 154 height 8
click at [159, 39] on h3 "[PERSON_NAME]" at bounding box center [173, 43] width 154 height 8
click at [196, 47] on h3 "[PERSON_NAME]" at bounding box center [173, 43] width 154 height 8
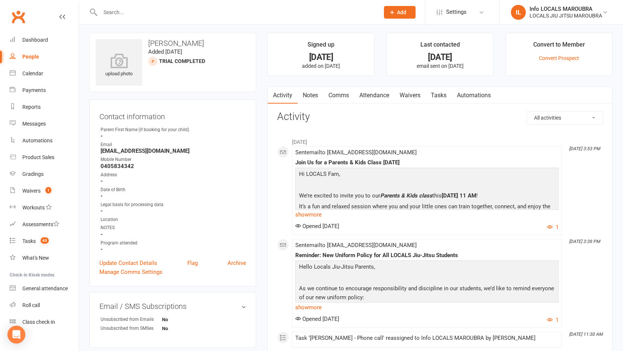
click at [212, 45] on h3 "[PERSON_NAME]" at bounding box center [173, 43] width 154 height 8
click at [222, 39] on h3 "[PERSON_NAME]" at bounding box center [173, 43] width 154 height 8
click at [187, 47] on h3 "[PERSON_NAME]" at bounding box center [173, 43] width 154 height 8
click at [198, 50] on div "upload photo [PERSON_NAME] Added [DATE] TRIAL COMPLETED prospect" at bounding box center [172, 62] width 167 height 59
click at [182, 51] on time "Added [DATE]" at bounding box center [165, 51] width 34 height 7
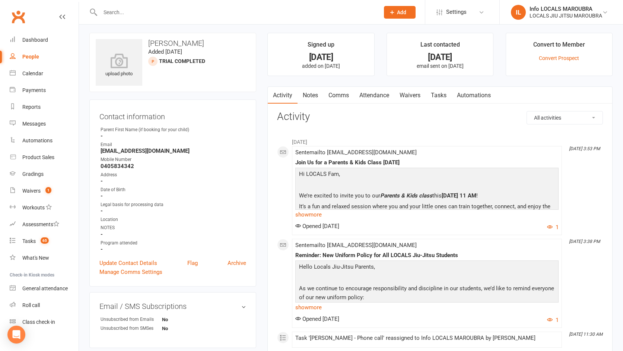
click at [182, 51] on time "Added [DATE]" at bounding box center [165, 51] width 34 height 7
click at [206, 51] on div "upload photo [PERSON_NAME] Added [DATE] TRIAL COMPLETED prospect" at bounding box center [172, 62] width 167 height 59
click at [206, 52] on div "upload photo [PERSON_NAME] Added [DATE] TRIAL COMPLETED prospect" at bounding box center [172, 62] width 167 height 59
click at [203, 52] on div "upload photo [PERSON_NAME] Added [DATE] TRIAL COMPLETED prospect" at bounding box center [172, 62] width 167 height 59
click at [202, 52] on div "upload photo [PERSON_NAME] Added [DATE] TRIAL COMPLETED prospect" at bounding box center [172, 62] width 167 height 59
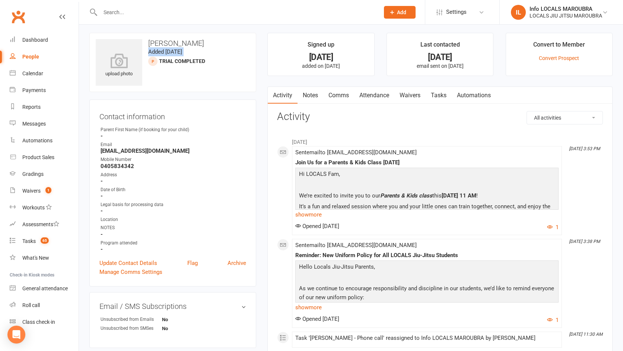
click at [202, 52] on div "upload photo [PERSON_NAME] Added [DATE] TRIAL COMPLETED prospect" at bounding box center [172, 62] width 167 height 59
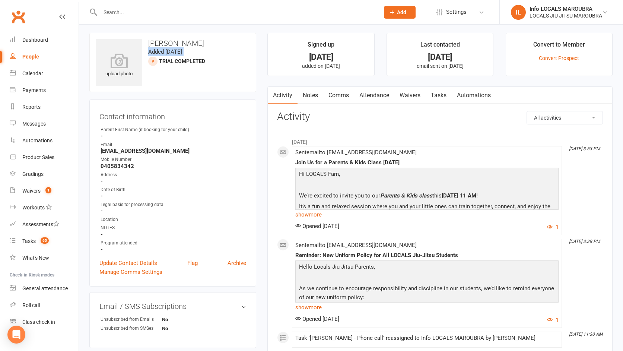
click at [202, 52] on div "upload photo [PERSON_NAME] Added [DATE] TRIAL COMPLETED prospect" at bounding box center [172, 62] width 167 height 59
click at [202, 53] on div "upload photo [PERSON_NAME] Added [DATE] TRIAL COMPLETED prospect" at bounding box center [172, 62] width 167 height 59
click at [201, 53] on div "upload photo [PERSON_NAME] Added [DATE] TRIAL COMPLETED prospect" at bounding box center [172, 62] width 167 height 59
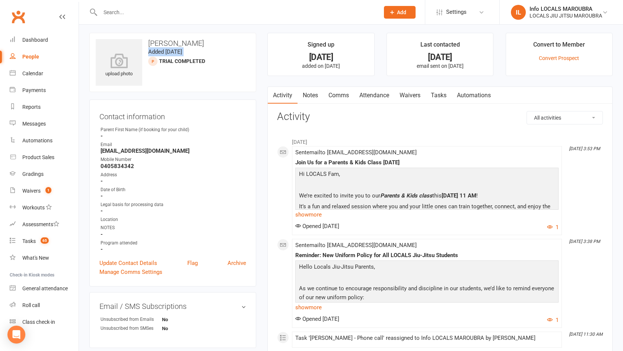
click at [201, 52] on div "upload photo [PERSON_NAME] Added [DATE] TRIAL COMPLETED prospect" at bounding box center [172, 62] width 167 height 59
click at [201, 53] on div "upload photo [PERSON_NAME] Added [DATE] TRIAL COMPLETED prospect" at bounding box center [172, 62] width 167 height 59
click at [200, 53] on div "upload photo [PERSON_NAME] Added [DATE] TRIAL COMPLETED prospect" at bounding box center [172, 62] width 167 height 59
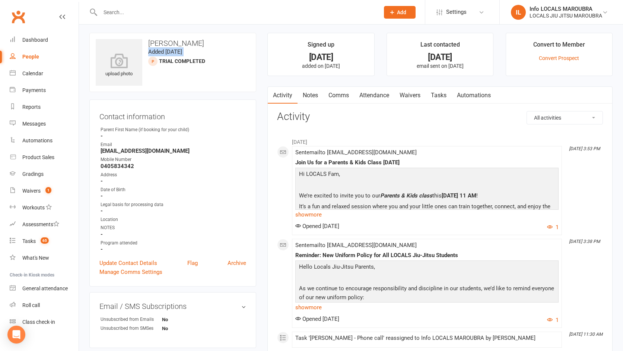
click at [197, 51] on div "upload photo [PERSON_NAME] Added [DATE] TRIAL COMPLETED prospect" at bounding box center [172, 62] width 167 height 59
click at [198, 51] on div "upload photo [PERSON_NAME] Added [DATE] TRIAL COMPLETED prospect" at bounding box center [172, 62] width 167 height 59
click at [208, 54] on div "upload photo [PERSON_NAME] Added [DATE] TRIAL COMPLETED prospect" at bounding box center [172, 62] width 167 height 59
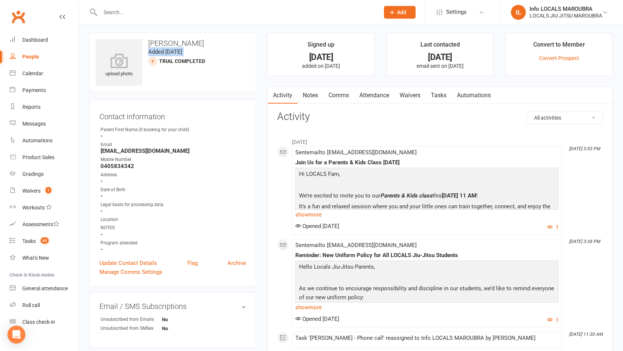
click at [208, 54] on div "upload photo [PERSON_NAME] Added [DATE] TRIAL COMPLETED prospect" at bounding box center [172, 62] width 167 height 59
click at [182, 50] on time "Added [DATE]" at bounding box center [165, 51] width 34 height 7
click at [201, 50] on div "upload photo [PERSON_NAME] Added [DATE] TRIAL COMPLETED prospect" at bounding box center [172, 62] width 167 height 59
click at [198, 52] on div "upload photo [PERSON_NAME] Added [DATE] TRIAL COMPLETED prospect" at bounding box center [172, 62] width 167 height 59
click at [127, 9] on input "text" at bounding box center [236, 12] width 276 height 10
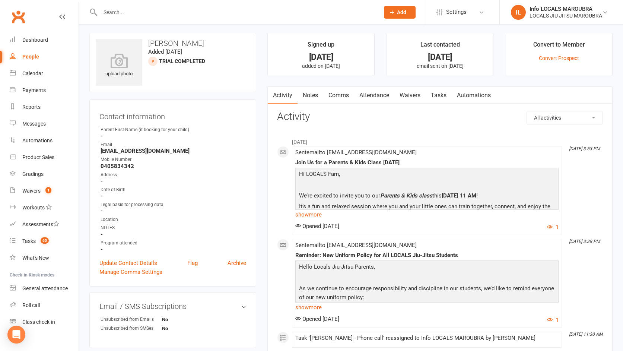
paste input "[PERSON_NAME] [PERSON_NAME]"
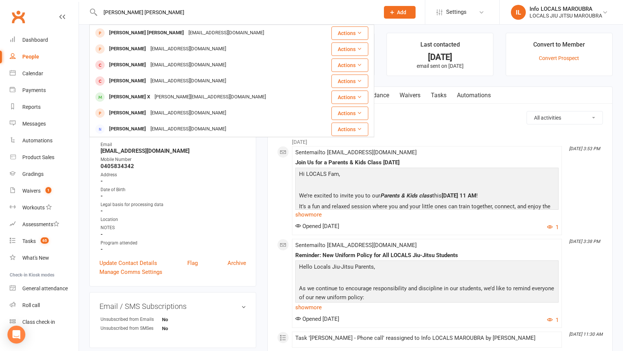
click at [142, 34] on div "[PERSON_NAME] [PERSON_NAME]" at bounding box center [146, 33] width 79 height 11
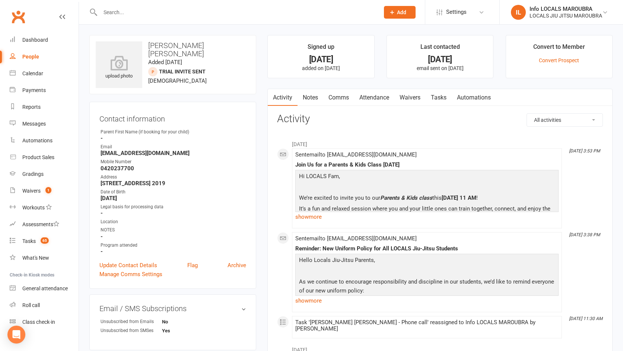
click at [147, 152] on strong "[EMAIL_ADDRESS][DOMAIN_NAME]" at bounding box center [174, 153] width 146 height 7
click at [170, 95] on contact-information "upload photo [PERSON_NAME] [PERSON_NAME] Added [DATE] TRIAL INVITE SENT prospec…" at bounding box center [172, 162] width 167 height 254
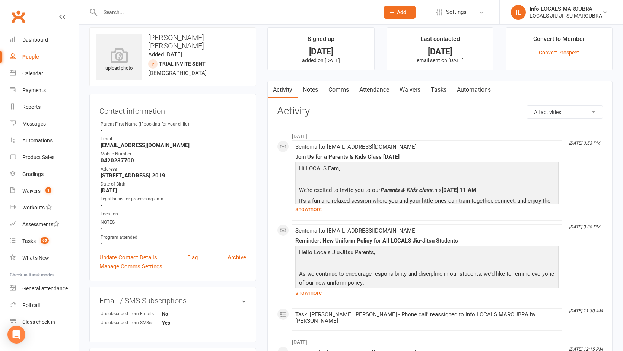
scroll to position [2, 0]
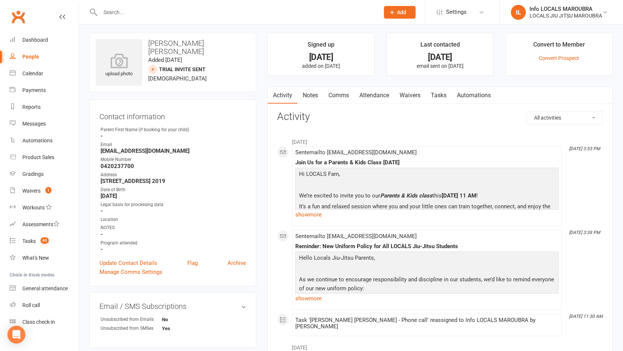
click at [123, 10] on input "text" at bounding box center [236, 12] width 276 height 10
paste input "[PERSON_NAME]"
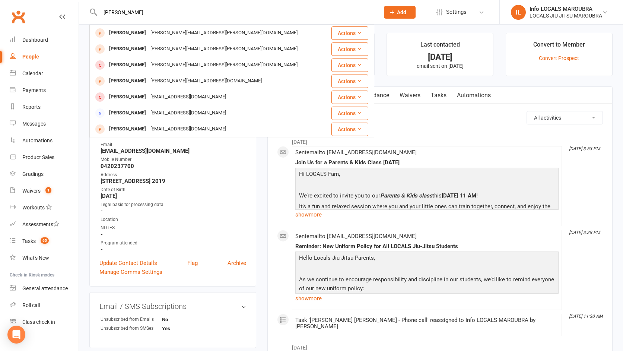
click at [148, 30] on div "[PERSON_NAME][EMAIL_ADDRESS][PERSON_NAME][DOMAIN_NAME]" at bounding box center [224, 33] width 152 height 11
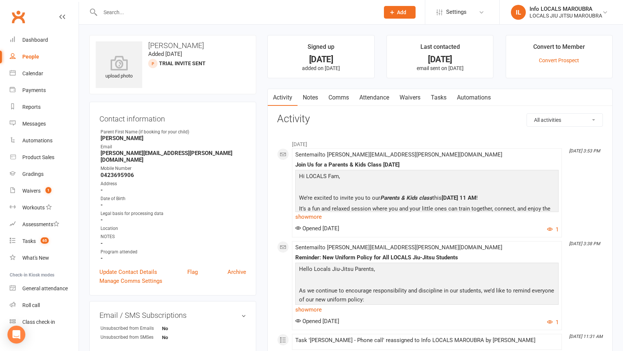
click at [153, 45] on h3 "[PERSON_NAME]" at bounding box center [173, 45] width 154 height 8
click at [195, 45] on h3 "[PERSON_NAME]" at bounding box center [173, 45] width 154 height 8
click at [192, 45] on h3 "[PERSON_NAME]" at bounding box center [173, 45] width 154 height 8
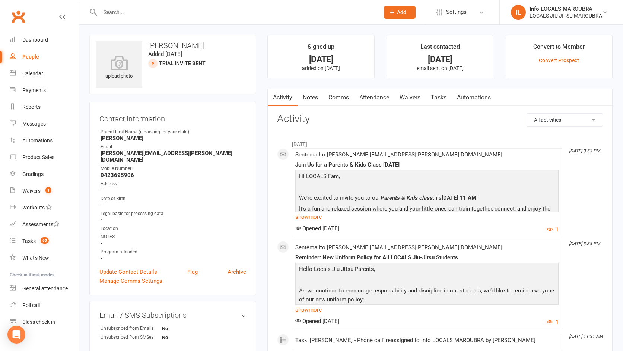
click at [192, 45] on h3 "[PERSON_NAME]" at bounding box center [173, 45] width 154 height 8
click at [136, 16] on input "text" at bounding box center [236, 12] width 276 height 10
paste input "[PERSON_NAME]"
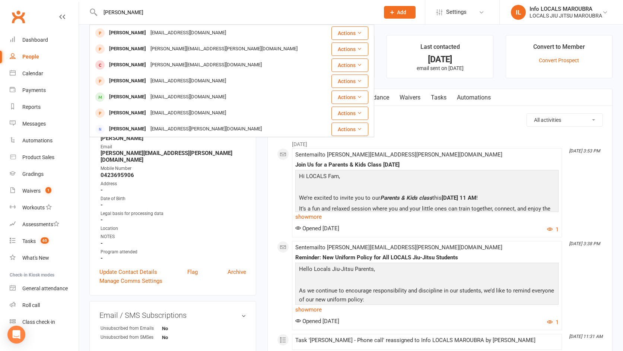
click at [142, 33] on div "[PERSON_NAME]" at bounding box center [127, 33] width 41 height 11
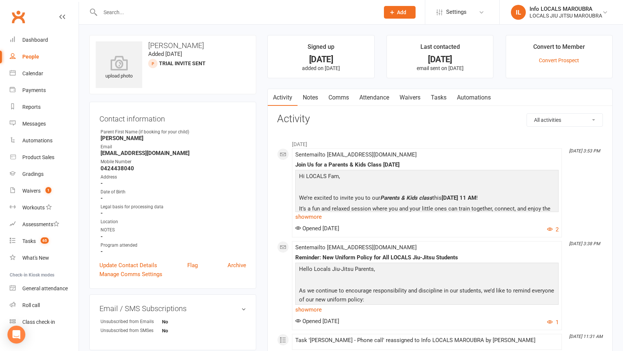
click at [122, 12] on input "text" at bounding box center [236, 12] width 276 height 10
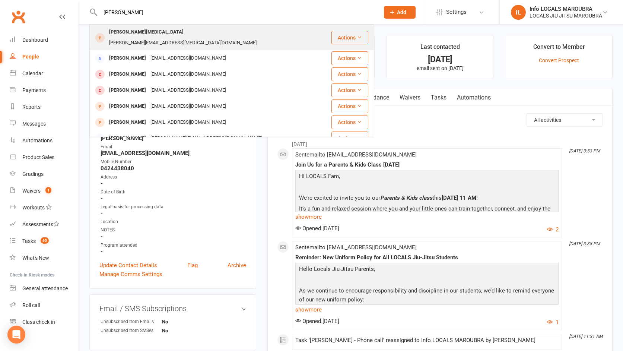
click at [156, 38] on div "[PERSON_NAME][EMAIL_ADDRESS][MEDICAL_DATA][DOMAIN_NAME]" at bounding box center [183, 43] width 152 height 11
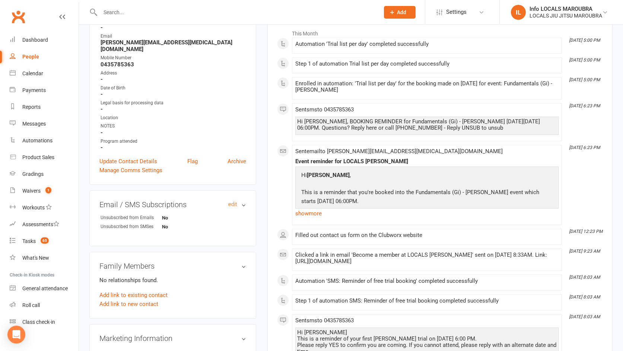
scroll to position [92, 0]
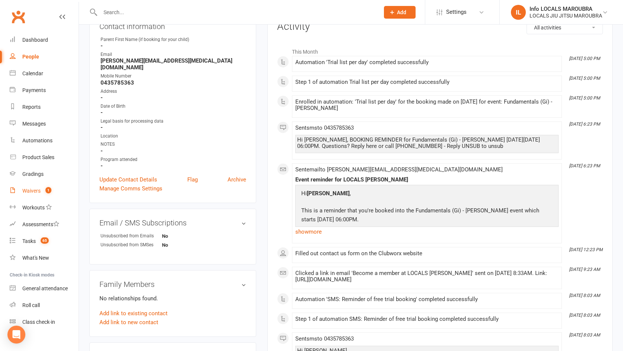
click at [44, 193] on count-badge "1" at bounding box center [47, 191] width 10 height 6
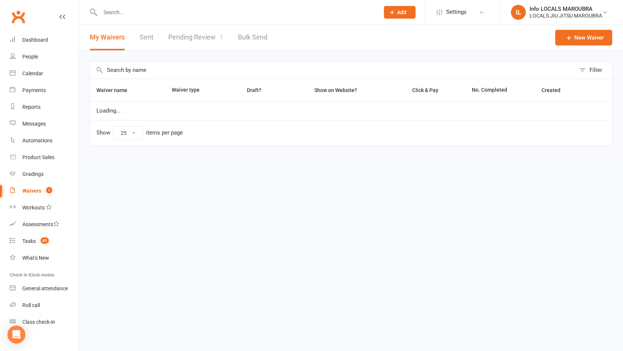
click at [192, 28] on link "Pending Review 1" at bounding box center [195, 38] width 55 height 26
